Goal: Task Accomplishment & Management: Use online tool/utility

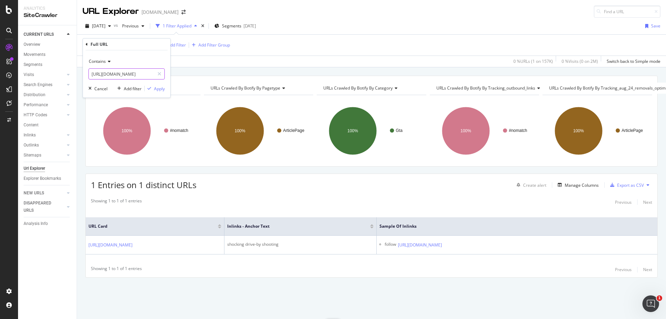
click at [137, 77] on input "[URL][DOMAIN_NAME]" at bounding box center [122, 73] width 66 height 11
paste input "entertainment/twitch-streamers-mom-resubscribes-during-embarrassing-confession-…"
type input "[URL][DOMAIN_NAME]"
click at [155, 89] on div "Apply" at bounding box center [159, 89] width 11 height 6
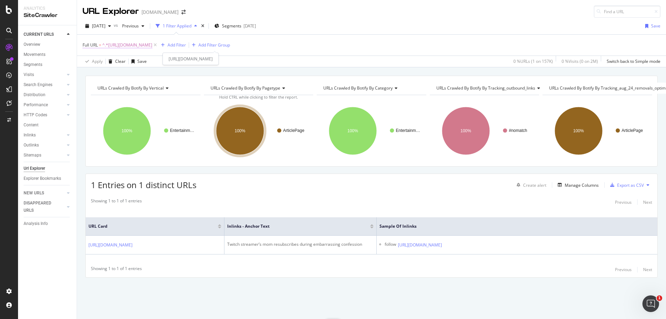
drag, startPoint x: 220, startPoint y: 44, endPoint x: 214, endPoint y: 46, distance: 6.4
click at [152, 44] on span "^.*[URL][DOMAIN_NAME]" at bounding box center [127, 45] width 50 height 10
click at [130, 74] on input "[URL][DOMAIN_NAME]" at bounding box center [122, 73] width 66 height 11
click at [157, 86] on div "Apply" at bounding box center [159, 89] width 11 height 6
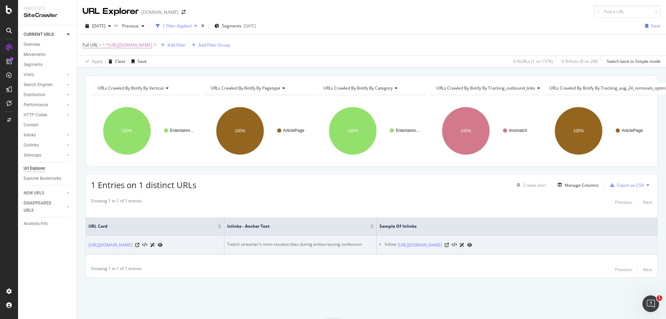
click at [340, 241] on div "Twitch streamer’s mom resubscribes during embarrassing confession" at bounding box center [300, 244] width 146 height 6
copy div "Twitch streamer’s mom resubscribes during embarrassing confession"
click at [449, 243] on icon at bounding box center [447, 245] width 4 height 4
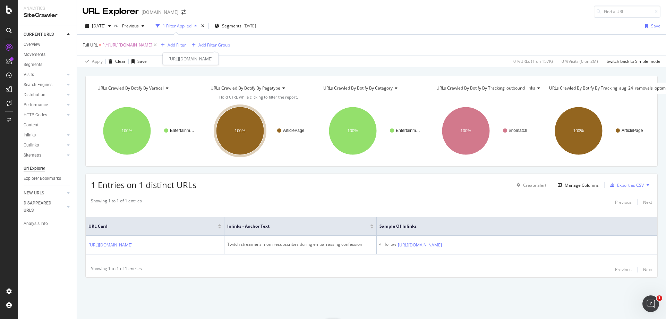
click at [152, 45] on span "^.*[URL][DOMAIN_NAME]" at bounding box center [127, 45] width 50 height 10
click at [129, 70] on input "[URL][DOMAIN_NAME]" at bounding box center [122, 73] width 66 height 11
paste input "xqc-calls-out-[PERSON_NAME]-for-sympathy-baiting-after-twitter-dispute-201024"
type input "[URL][DOMAIN_NAME]"
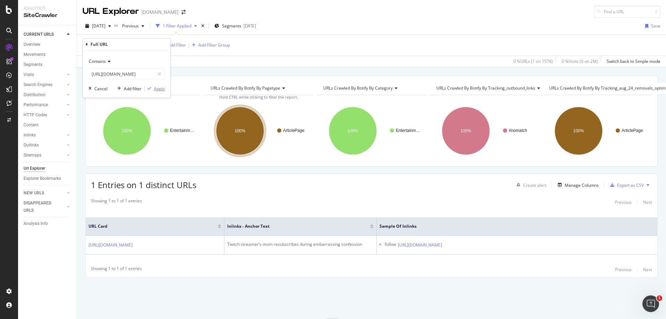
scroll to position [0, 0]
click at [160, 87] on div "Apply" at bounding box center [159, 89] width 11 height 6
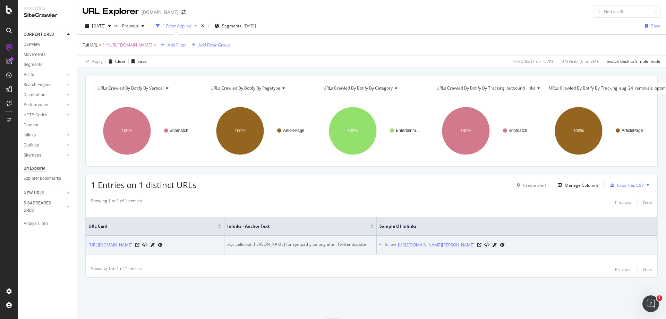
click at [280, 241] on div "xQc calls out [PERSON_NAME] for sympathy baiting after Twitter dispute" at bounding box center [300, 244] width 146 height 6
copy div "xQc calls out [PERSON_NAME] for sympathy baiting after Twitter dispute"
click at [481, 243] on icon at bounding box center [479, 245] width 4 height 4
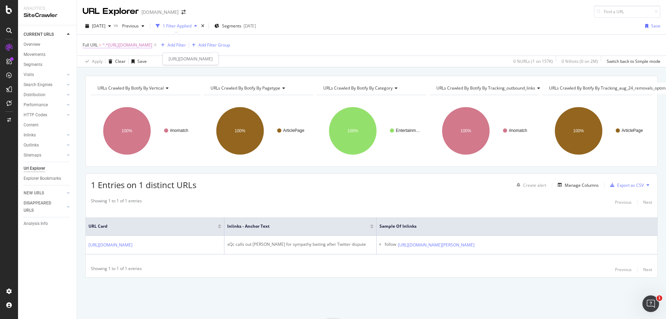
click at [152, 45] on span "^.*[URL][DOMAIN_NAME]" at bounding box center [127, 45] width 50 height 10
click at [131, 70] on input "[URL][DOMAIN_NAME]" at bounding box center [122, 73] width 66 height 11
paste input "overwatch/los-angeles-valiant-player-goes-on-crazy-overwatch-kill-streak-to-cle…"
type input "[URL][DOMAIN_NAME]"
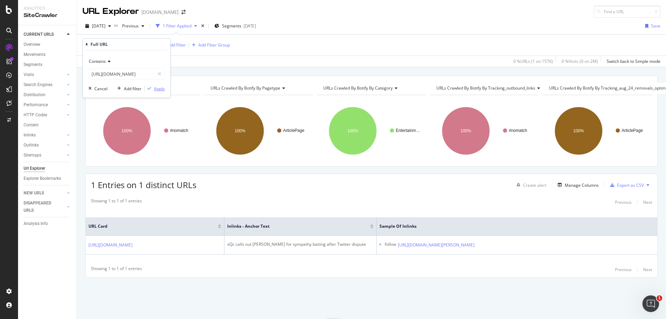
click at [160, 92] on button "Apply" at bounding box center [155, 88] width 20 height 7
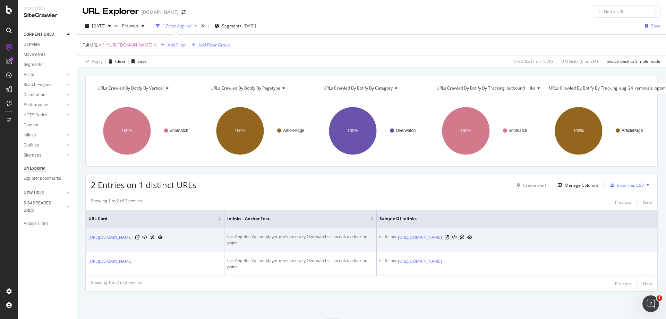
click at [303, 239] on div "Los Angeles Valiant player goes on crazy Overwatch killstreak to clear out point" at bounding box center [300, 239] width 146 height 12
click at [335, 240] on div "Los Angeles Valiant player goes on crazy Overwatch killstreak to clear out point" at bounding box center [300, 239] width 146 height 12
click at [338, 234] on div "Los Angeles Valiant player goes on crazy Overwatch killstreak to clear out point" at bounding box center [300, 239] width 146 height 12
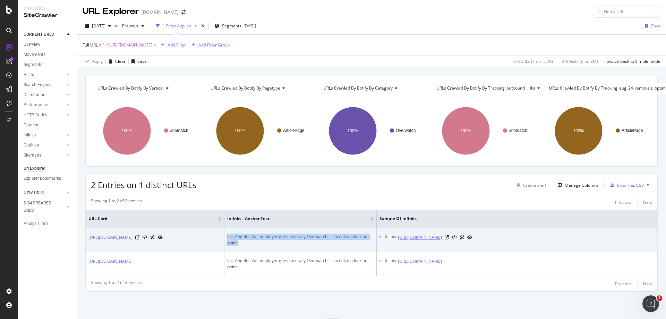
copy div "Los Angeles Valiant player goes on crazy Overwatch killstreak to clear out point"
click at [449, 237] on icon at bounding box center [447, 237] width 4 height 4
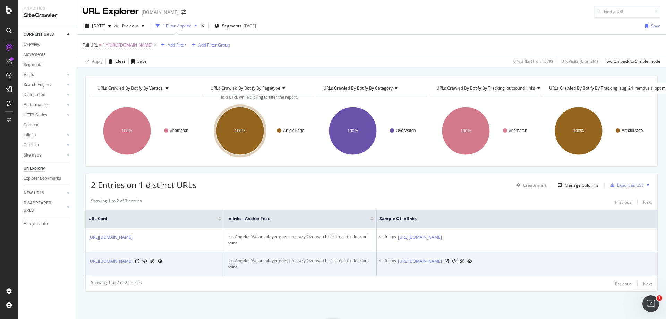
click at [276, 269] on div "Los Angeles Valiant player goes on crazy Overwatch killstreak to clear out point" at bounding box center [300, 263] width 146 height 12
copy div "Los Angeles Valiant player goes on crazy Overwatch killstreak to clear out point"
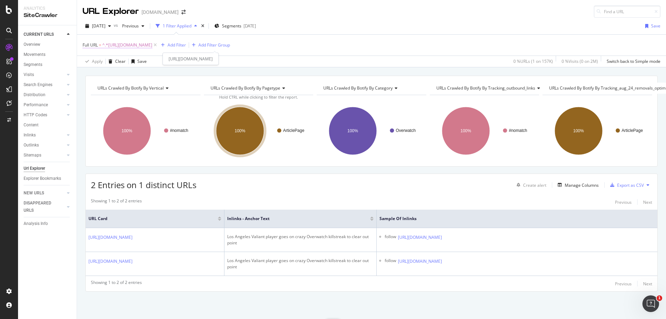
click at [152, 45] on span "^.*[URL][DOMAIN_NAME]" at bounding box center [127, 45] width 50 height 10
click at [135, 73] on input "[URL][DOMAIN_NAME]" at bounding box center [122, 73] width 66 height 11
paste input "entertainment/sodapoppin-blasts-viewers-care-about-twitch-view-counts-803163"
type input "[URL][DOMAIN_NAME]"
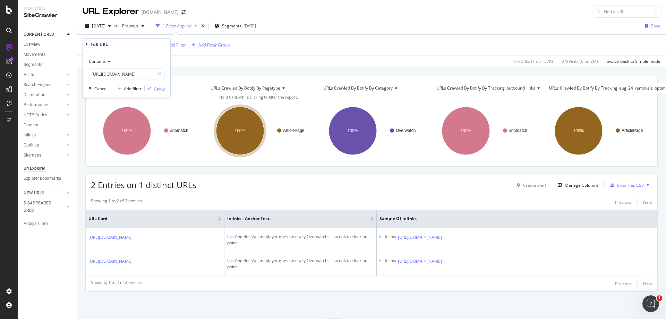
click at [157, 89] on div "Apply" at bounding box center [159, 89] width 11 height 6
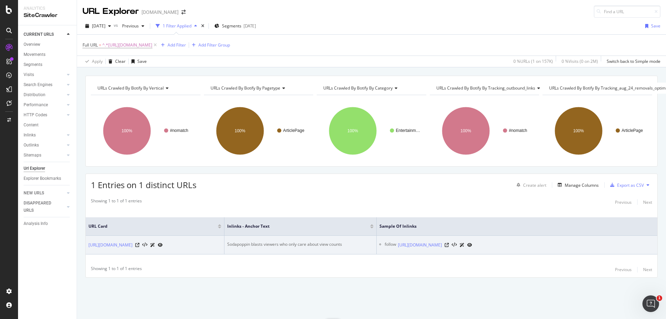
click at [319, 241] on div "Sodapoppin blasts viewers who only care about view counts" at bounding box center [300, 244] width 146 height 6
click at [328, 241] on div "Sodapoppin blasts viewers who only care about view counts" at bounding box center [300, 244] width 146 height 6
copy div "Sodapoppin blasts viewers who only care about view counts"
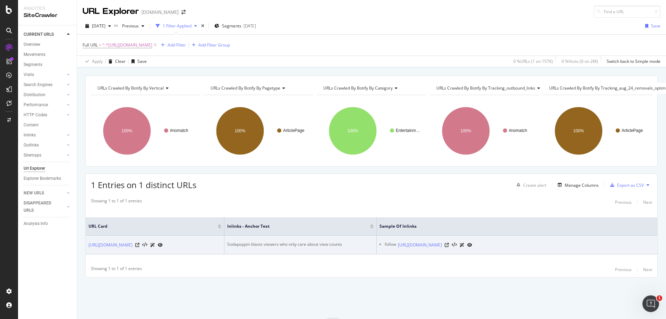
click at [472, 242] on div "[URL][DOMAIN_NAME]" at bounding box center [435, 244] width 74 height 7
click at [449, 243] on icon at bounding box center [447, 245] width 4 height 4
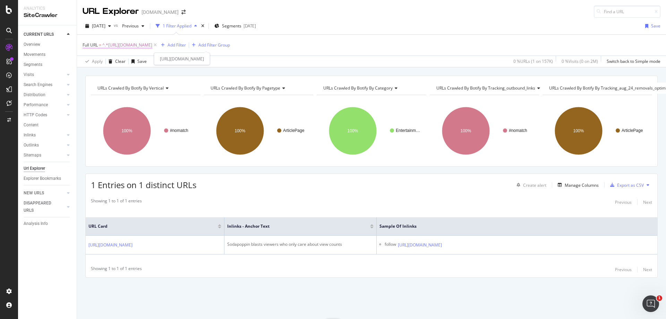
click at [152, 47] on span "^.*[URL][DOMAIN_NAME]" at bounding box center [127, 45] width 50 height 10
click at [131, 73] on input "[URL][DOMAIN_NAME]" at bounding box center [122, 73] width 66 height 11
paste input "ninja-is-partering-up-with-detroit-lions-nfl-team-to-host-special-ninja-night-f…"
type input "[URL][DOMAIN_NAME]"
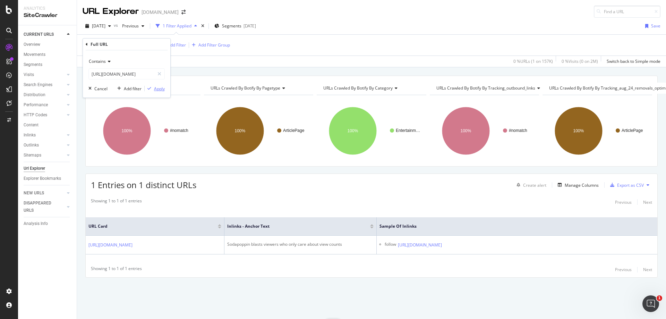
click at [156, 88] on div "Apply" at bounding box center [159, 89] width 11 height 6
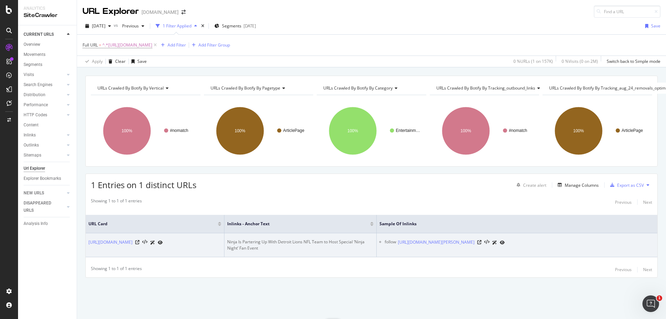
click at [253, 239] on div "Ninja Is Partering Up With Detroit Lions NFL Team to Host Special ‘Ninja Night’…" at bounding box center [300, 245] width 146 height 12
copy div "Ninja Is Partering Up With Detroit Lions NFL Team to Host Special ‘Ninja Night’…"
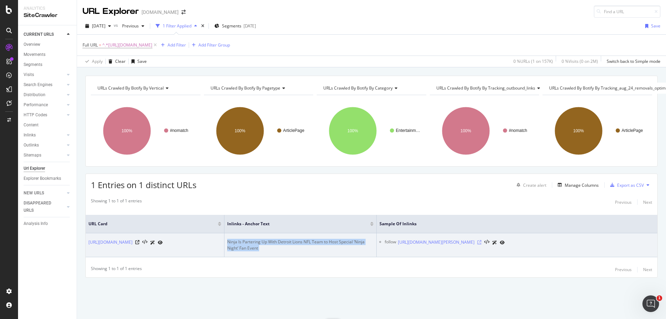
click at [481, 240] on icon at bounding box center [479, 242] width 4 height 4
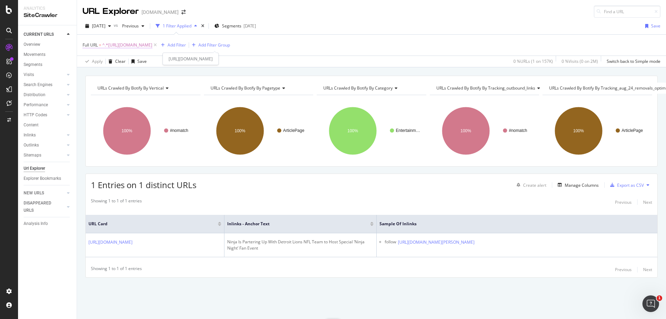
click at [152, 47] on span "^.*[URL][DOMAIN_NAME]" at bounding box center [127, 45] width 50 height 10
click at [128, 78] on input "[URL][DOMAIN_NAME]" at bounding box center [122, 73] width 66 height 11
paste input "csgo/the-g2-csgo-roster-saga-continues-as-player-reportedly-tips-the-scale-in-s…"
type input "[URL][DOMAIN_NAME]"
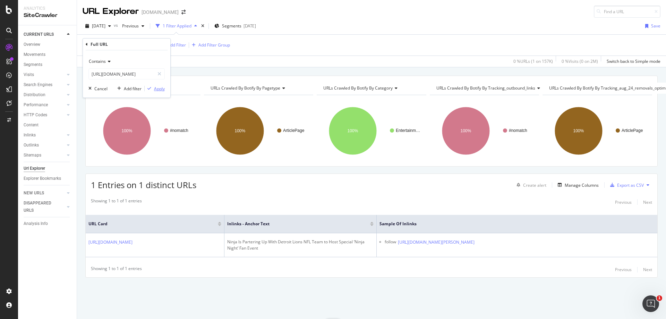
click at [160, 88] on div "Apply" at bounding box center [159, 89] width 11 height 6
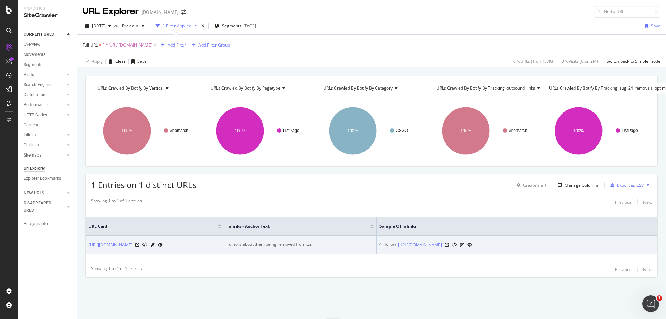
click at [292, 241] on div "rumors about them being removed from G2" at bounding box center [300, 244] width 146 height 6
copy div "rumors about them being removed from G2"
click at [449, 243] on icon at bounding box center [447, 245] width 4 height 4
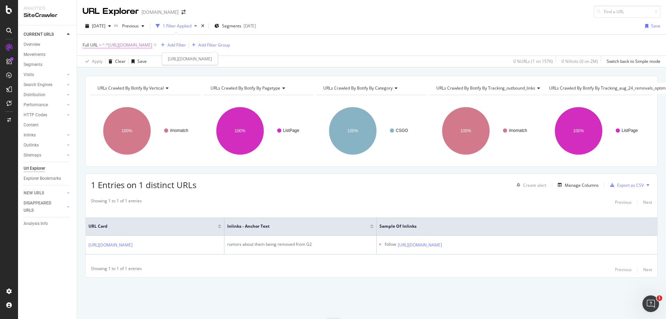
click at [152, 47] on span "^.*[URL][DOMAIN_NAME]" at bounding box center [127, 45] width 50 height 10
click at [132, 69] on input "[URL][DOMAIN_NAME]" at bounding box center [122, 73] width 66 height 11
paste input "apex-legends/apex-legends-pro-dizzy-encounters-flying-glitch-wins-match-anyway-…"
type input "[URL][DOMAIN_NAME]"
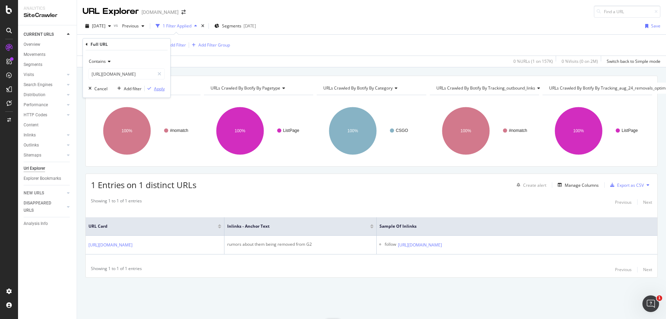
click at [153, 86] on div "Apply" at bounding box center [155, 88] width 20 height 6
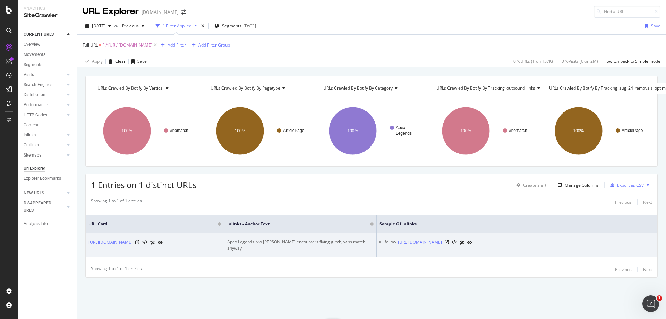
click at [316, 239] on div "Apex Legends pro [PERSON_NAME] encounters flying glitch, wins match anyway" at bounding box center [300, 245] width 146 height 12
copy div "Apex Legends pro [PERSON_NAME] encounters flying glitch, wins match anyway"
click at [449, 240] on icon at bounding box center [447, 242] width 4 height 4
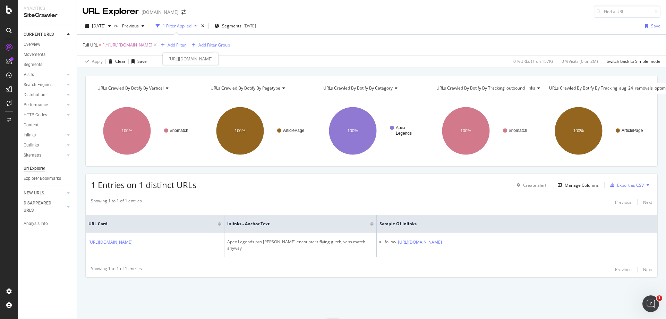
click at [152, 48] on span "^.*[URL][DOMAIN_NAME]" at bounding box center [127, 45] width 50 height 10
click at [110, 76] on input "[URL][DOMAIN_NAME]" at bounding box center [122, 73] width 66 height 11
paste input "entertainment/tyler1-finally-explains-sad-twitch-stream-ending-998213"
type input "[URL][DOMAIN_NAME]"
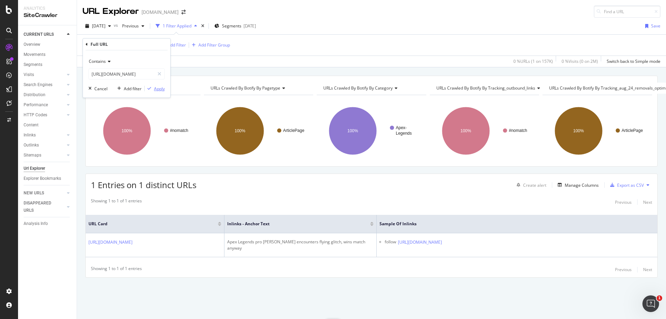
scroll to position [0, 0]
click at [156, 86] on div "Apply" at bounding box center [159, 89] width 11 height 6
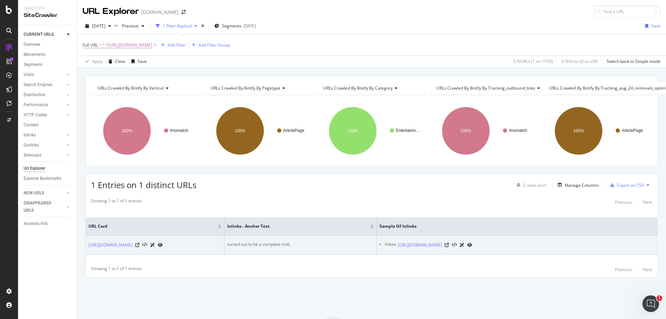
click at [273, 241] on div "turned out to be a complete troll," at bounding box center [300, 244] width 146 height 6
copy div "turned out to be a complete troll,"
click at [449, 243] on icon at bounding box center [447, 245] width 4 height 4
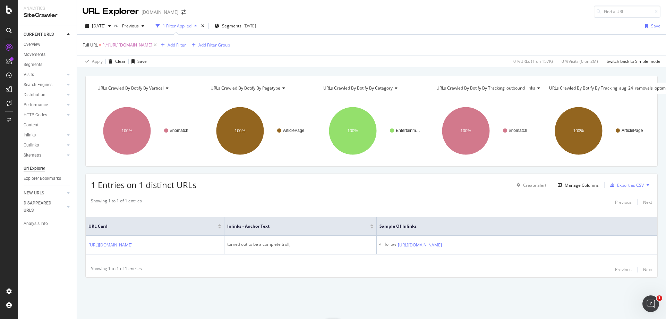
click at [152, 45] on span "^.*[URL][DOMAIN_NAME]" at bounding box center [127, 45] width 50 height 10
click at [126, 75] on input "[URL][DOMAIN_NAME]" at bounding box center [122, 73] width 66 height 11
paste input "witch-streamer-catches-tattoo-artists-big-mistake-too-late-1316412"
type input "[URL][DOMAIN_NAME]"
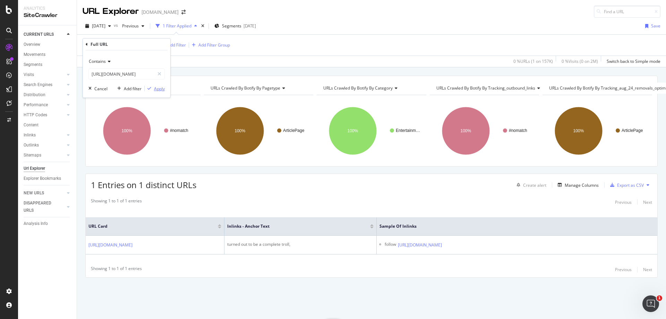
click at [157, 88] on div "Apply" at bounding box center [159, 89] width 11 height 6
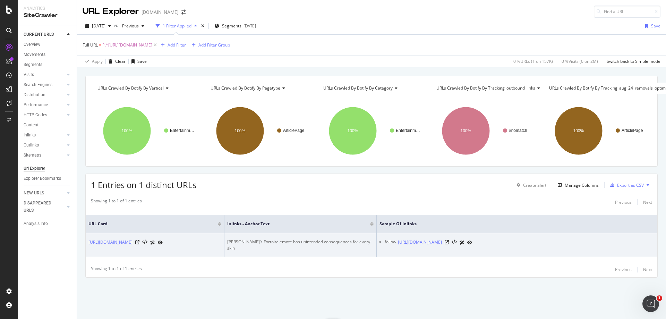
click at [334, 239] on div "[PERSON_NAME]’s Fortnite emote has unintended consequences for every skin" at bounding box center [300, 245] width 146 height 12
drag, startPoint x: 334, startPoint y: 236, endPoint x: 451, endPoint y: 234, distance: 117.2
click at [334, 239] on div "[PERSON_NAME]’s Fortnite emote has unintended consequences for every skin" at bounding box center [300, 245] width 146 height 12
copy div "[PERSON_NAME]’s Fortnite emote has unintended consequences for every skin"
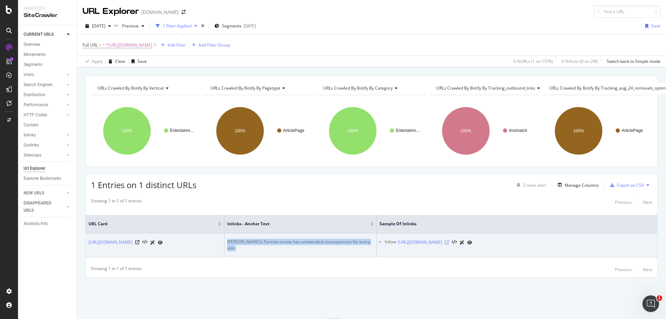
click at [449, 241] on icon at bounding box center [447, 242] width 4 height 4
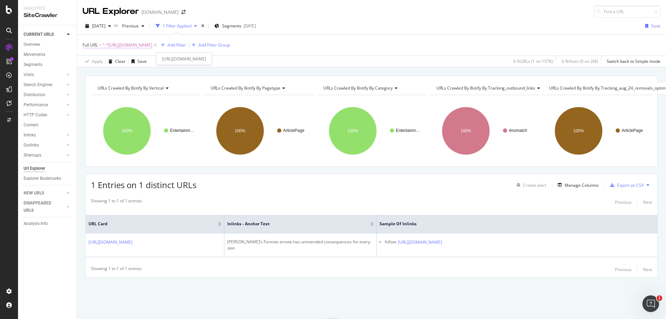
click at [152, 49] on span "^.*[URL][DOMAIN_NAME]" at bounding box center [127, 45] width 50 height 10
click at [134, 76] on input "[URL][DOMAIN_NAME]" at bounding box center [122, 73] width 66 height 11
paste input "overwatch/former-san-francisco-shock-analyst-[PERSON_NAME]-explains-how-[PERSON…"
type input "[URL][DOMAIN_NAME][PERSON_NAME]"
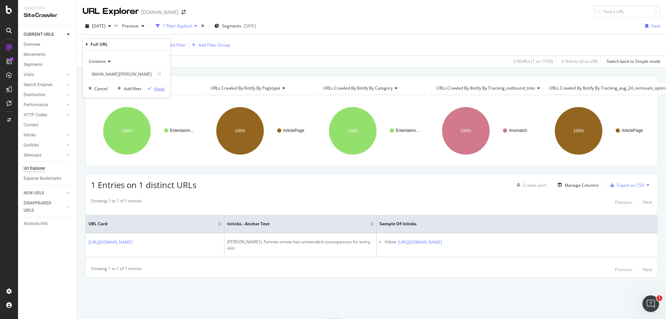
scroll to position [0, 0]
click at [158, 86] on div "Apply" at bounding box center [159, 89] width 11 height 6
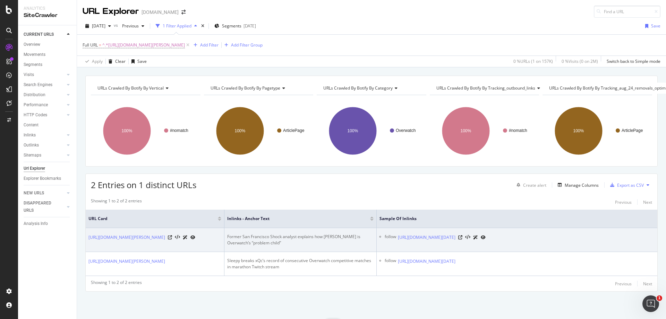
click at [250, 241] on div "Former San Francisco Shock analyst explains how [PERSON_NAME] is Overwatch’s “p…" at bounding box center [300, 239] width 146 height 12
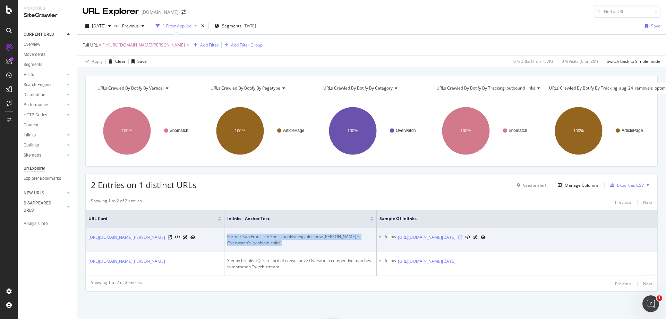
click at [462, 236] on icon at bounding box center [460, 237] width 4 height 4
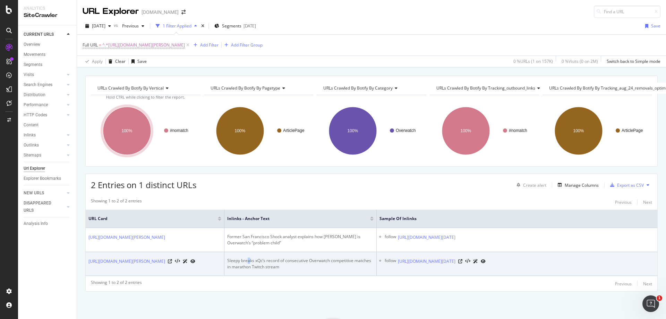
click at [249, 270] on div "Sleepy breaks xQc’s record of consecutive Overwatch competitive matches in mara…" at bounding box center [300, 263] width 146 height 12
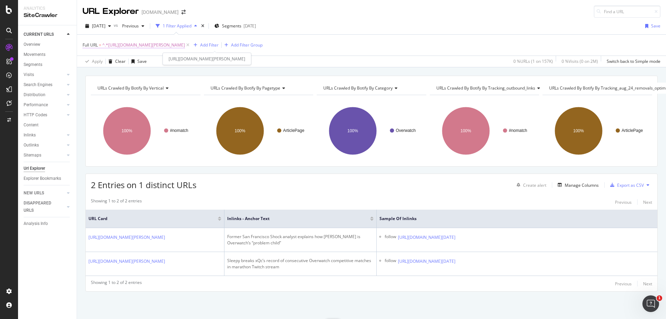
click at [185, 48] on span "^.*[URL][DOMAIN_NAME][PERSON_NAME]" at bounding box center [143, 45] width 83 height 10
click at [139, 71] on input "[URL][DOMAIN_NAME][PERSON_NAME]" at bounding box center [122, 73] width 66 height 11
paste input "entertainment/kaceytron-mocked-during-irl-twitch-stream-stranger-racist-464955"
type input "[URL][DOMAIN_NAME]"
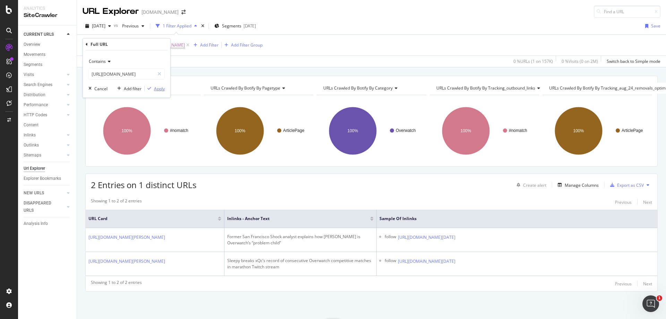
scroll to position [0, 0]
click at [158, 91] on div "Apply" at bounding box center [159, 89] width 11 height 6
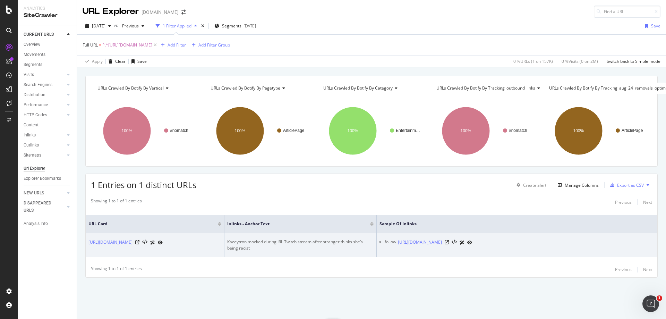
click at [291, 239] on div "Kaceytron mocked during IRL Twitch stream after stranger thinks she’s being rac…" at bounding box center [300, 245] width 146 height 12
click at [449, 242] on icon at bounding box center [447, 242] width 4 height 4
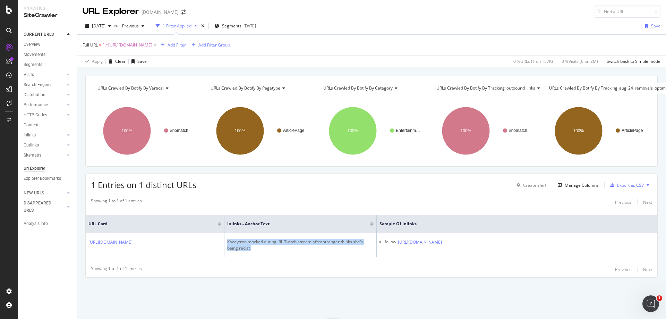
click at [267, 39] on div "Full URL = ^.*[URL][DOMAIN_NAME] Add Filter Add Filter Group" at bounding box center [372, 45] width 578 height 21
click at [152, 42] on span "^.*[URL][DOMAIN_NAME]" at bounding box center [127, 45] width 50 height 10
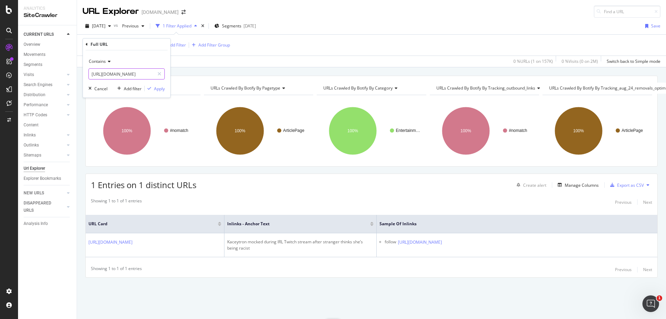
click at [127, 72] on input "[URL][DOMAIN_NAME]" at bounding box center [122, 73] width 66 height 11
paste input "twitch-streamer-discovers-why-cant-eat-bananas-around-dog-1306818"
type input "[URL][DOMAIN_NAME]"
click at [161, 91] on div "Apply" at bounding box center [159, 89] width 11 height 6
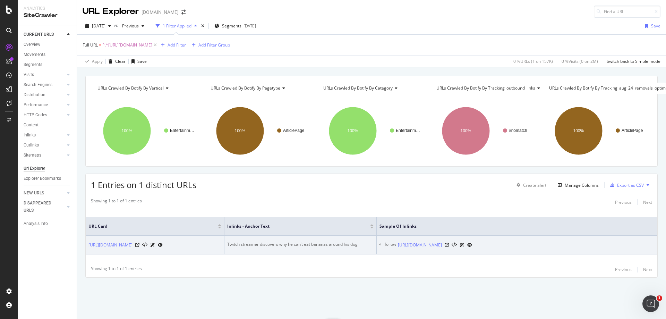
click at [305, 241] on td "Twitch streamer discovers why he can’t eat bananas around his dog" at bounding box center [300, 244] width 152 height 19
click at [311, 241] on div "Twitch streamer discovers why he can’t eat bananas around his dog" at bounding box center [300, 244] width 146 height 6
click at [449, 243] on icon at bounding box center [447, 245] width 4 height 4
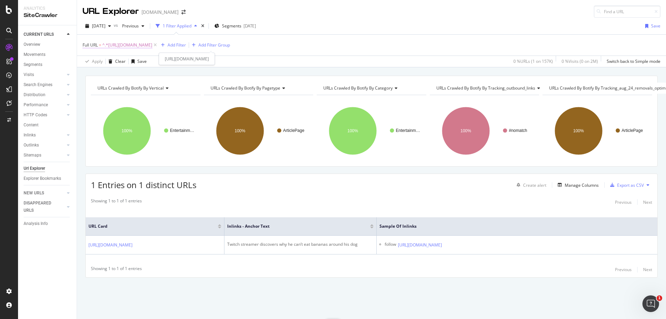
click at [152, 45] on span "^.*[URL][DOMAIN_NAME]" at bounding box center [127, 45] width 50 height 10
click at [139, 72] on input "[URL][DOMAIN_NAME]" at bounding box center [122, 73] width 66 height 11
paste input "overwatch/dallas-fuel-player-goes-on-massive-killstreak-during-overwatch-match-…"
type input "[URL][DOMAIN_NAME]"
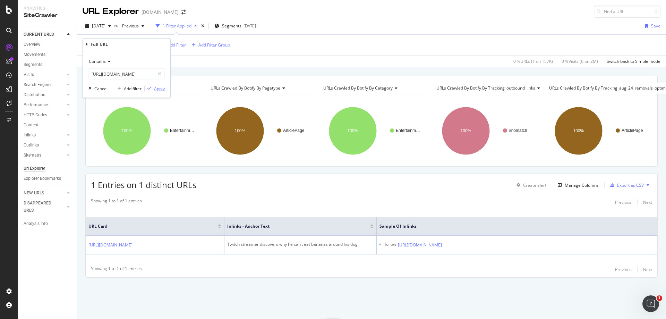
click at [154, 88] on div "Apply" at bounding box center [159, 89] width 11 height 6
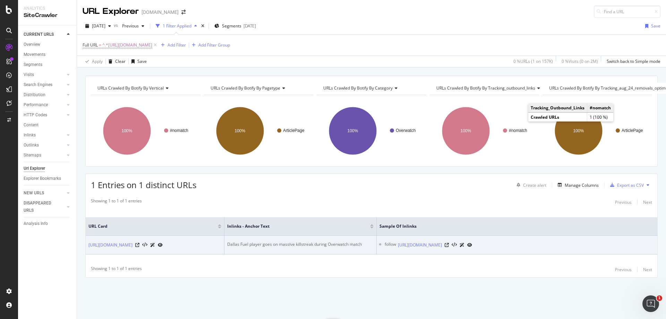
click at [284, 241] on div "Dallas Fuel player goes on massive killstreak during Overwatch match" at bounding box center [300, 244] width 146 height 6
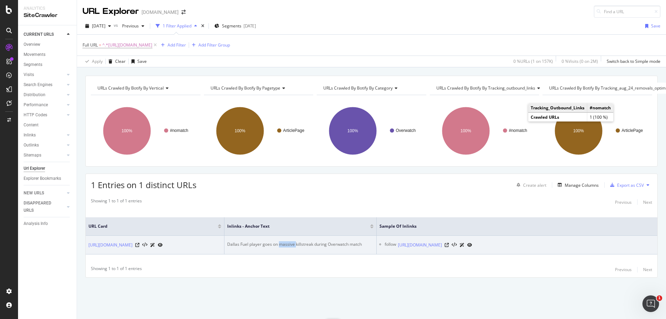
click at [284, 241] on div "Dallas Fuel player goes on massive killstreak during Overwatch match" at bounding box center [300, 244] width 146 height 6
click at [449, 243] on icon at bounding box center [447, 245] width 4 height 4
